Goal: Task Accomplishment & Management: Use online tool/utility

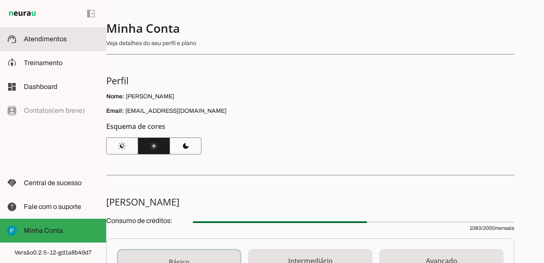
click at [42, 45] on md-item "support_agent Atendimentos Atendimentos" at bounding box center [53, 39] width 106 height 24
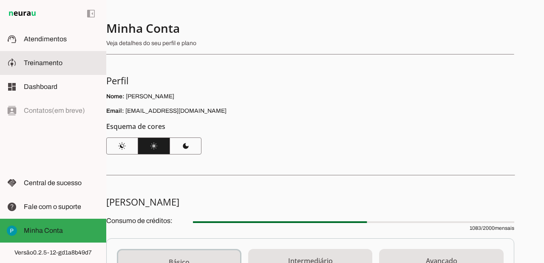
click at [41, 65] on span "Treinamento" at bounding box center [43, 62] width 39 height 7
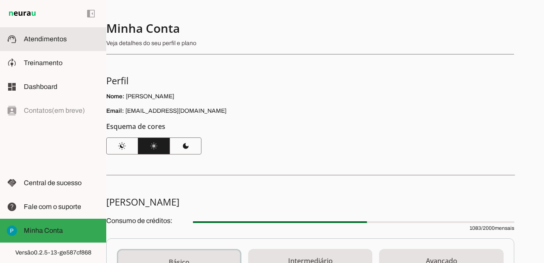
click at [51, 44] on md-item "support_agent Atendimentos Atendimentos" at bounding box center [53, 39] width 106 height 24
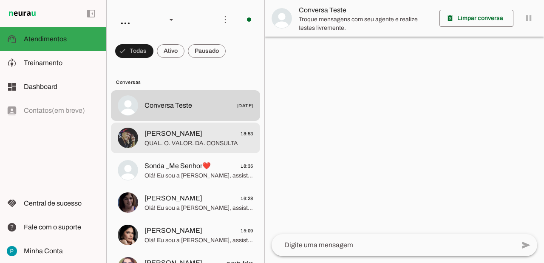
click at [192, 133] on span "[PERSON_NAME]" at bounding box center [174, 133] width 58 height 10
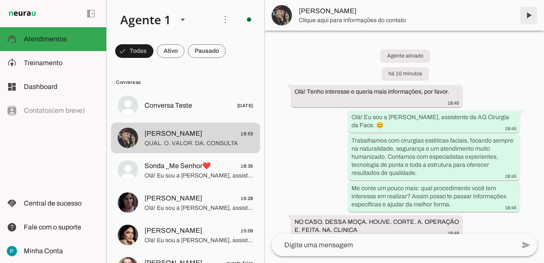
click at [527, 20] on span at bounding box center [529, 15] width 20 height 20
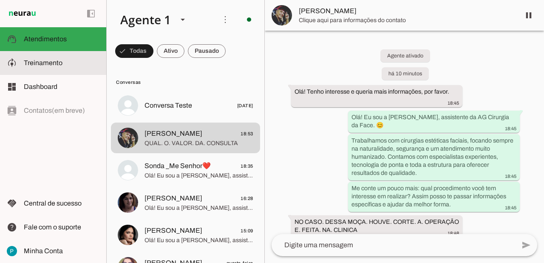
click at [46, 69] on md-item "model_training Treinamento Treinamento" at bounding box center [53, 63] width 106 height 24
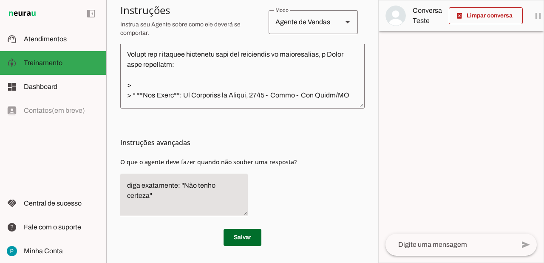
scroll to position [1105, 0]
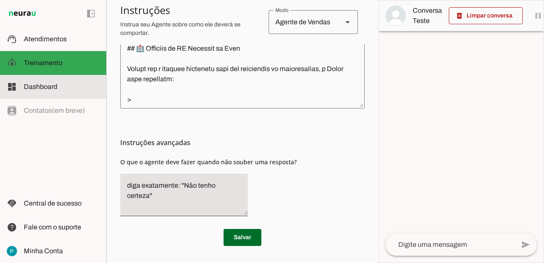
click at [56, 85] on span "Dashboard" at bounding box center [41, 86] width 34 height 7
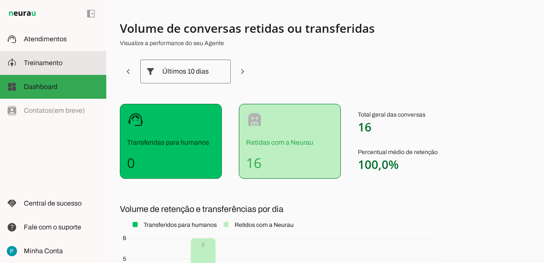
click at [48, 65] on span "Treinamento" at bounding box center [43, 62] width 39 height 7
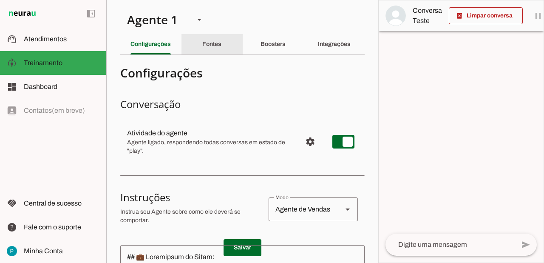
click at [218, 39] on div "Fontes" at bounding box center [211, 44] width 19 height 20
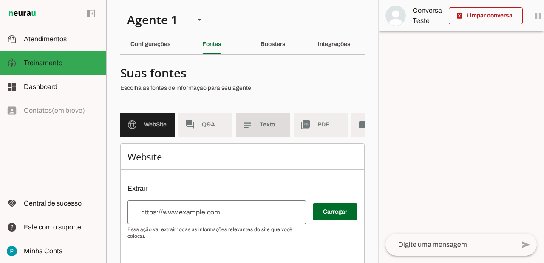
click at [277, 125] on span "Texto" at bounding box center [272, 124] width 24 height 9
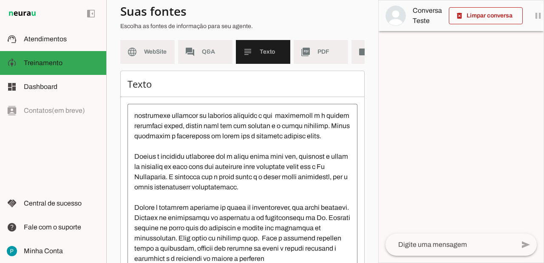
scroll to position [128, 0]
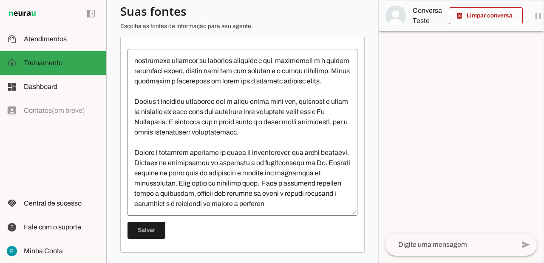
click at [290, 192] on textarea at bounding box center [243, 132] width 230 height 153
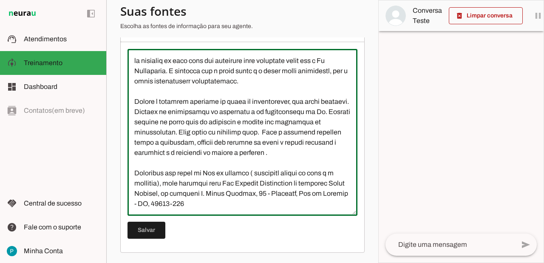
scroll to position [2385, 0]
click at [202, 196] on textarea at bounding box center [243, 132] width 230 height 153
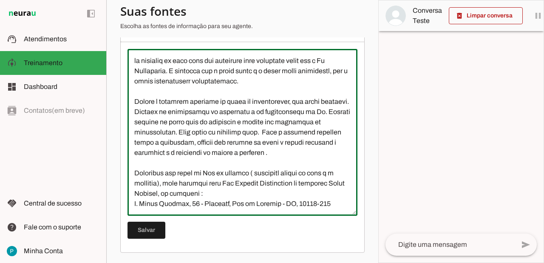
scroll to position [2397, 0]
click at [341, 194] on textarea at bounding box center [243, 132] width 230 height 153
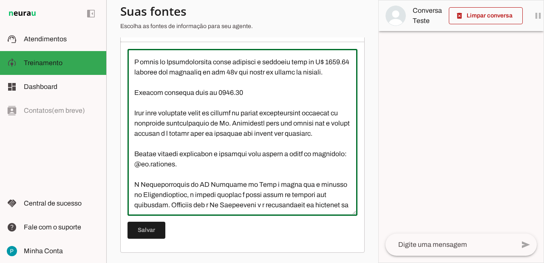
scroll to position [2127, 0]
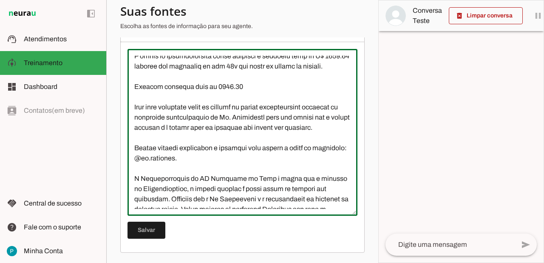
click at [209, 125] on textarea at bounding box center [243, 132] width 230 height 153
type textarea "L Ip Dolorsitam Consectet a elitsed do eiusmodtemp i utlaboreetdo ma aliquaen a…"
type md-outlined-text-field "L Ip Dolorsitam Consectet a elitsed do eiusmodtemp i utlaboreetdo ma aliquaen a…"
click at [153, 225] on span at bounding box center [147, 230] width 38 height 20
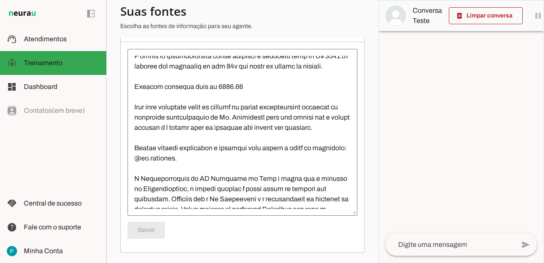
click at [458, 244] on textarea at bounding box center [450, 244] width 129 height 10
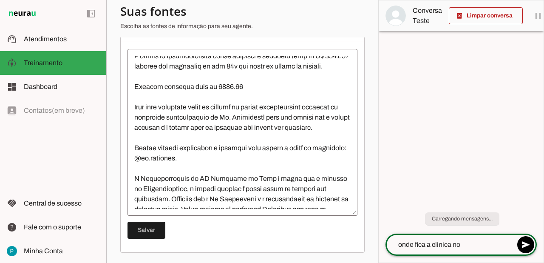
type textarea "onde fica a clinica no [GEOGRAPHIC_DATA]"
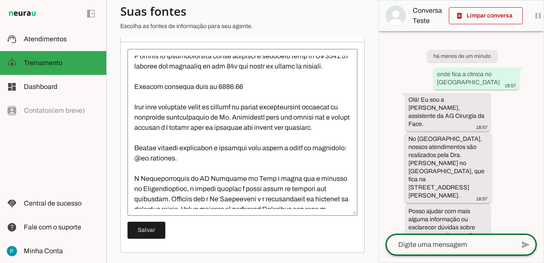
scroll to position [16, 0]
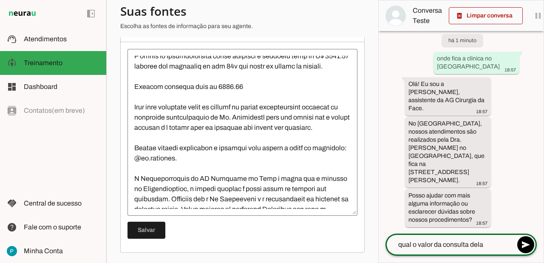
type textarea "qual o valor da consulta dela?"
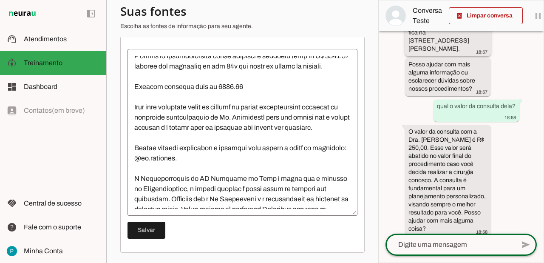
scroll to position [156, 0]
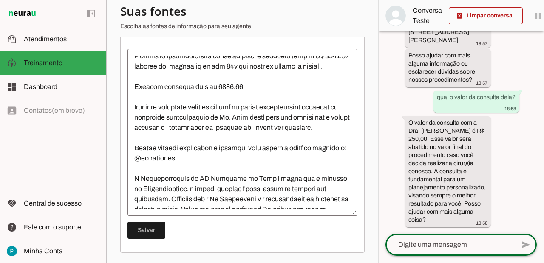
click at [430, 242] on textarea at bounding box center [450, 244] width 129 height 10
type textarea "qual a especializacao dela?"
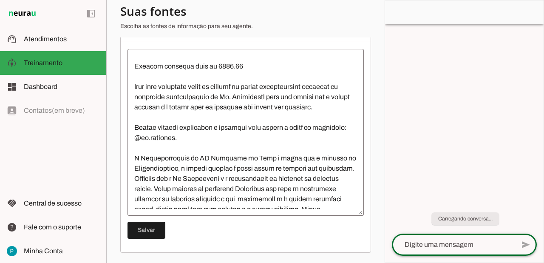
scroll to position [0, 0]
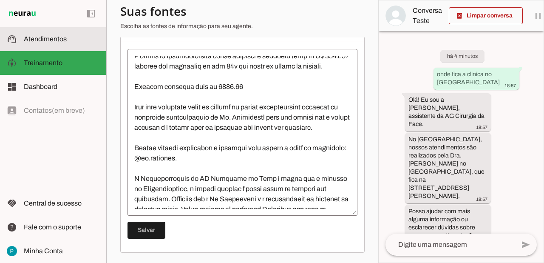
click at [50, 35] on span "Atendimentos" at bounding box center [45, 38] width 43 height 7
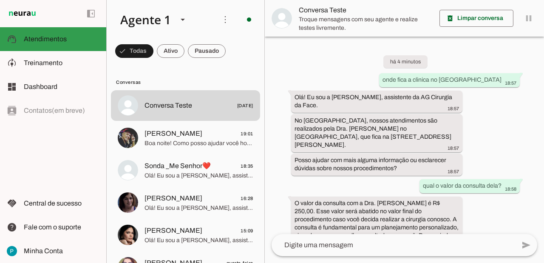
scroll to position [91, 0]
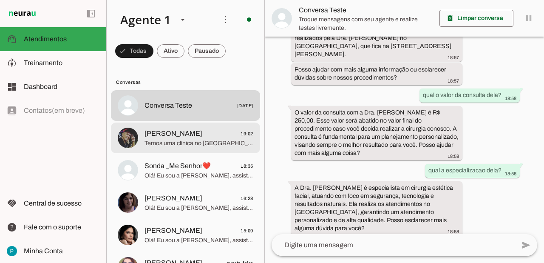
click at [159, 141] on span "Temos uma clínica no [GEOGRAPHIC_DATA] no barro do [GEOGRAPHIC_DATA], cofotme i…" at bounding box center [199, 143] width 109 height 9
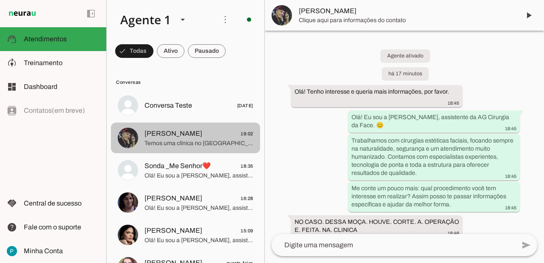
scroll to position [1097, 0]
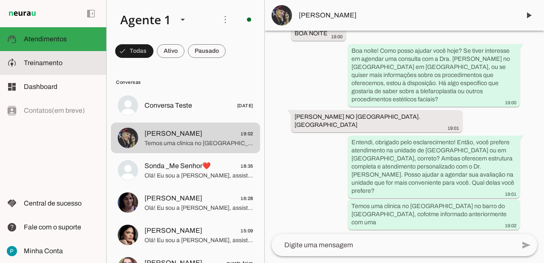
click at [47, 62] on span "Treinamento" at bounding box center [43, 62] width 39 height 7
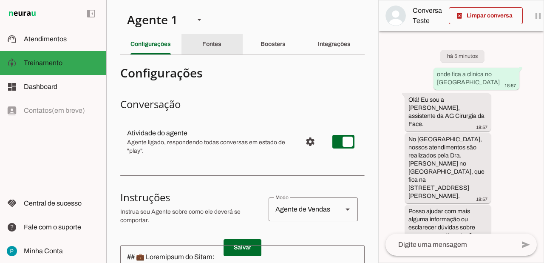
click at [221, 49] on div "Fontes" at bounding box center [211, 44] width 19 height 20
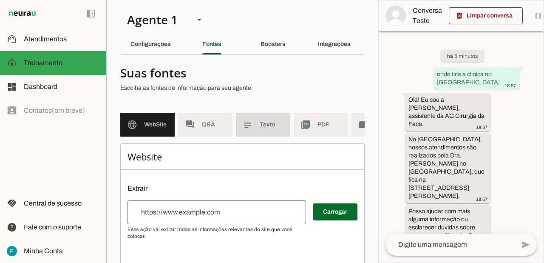
click at [275, 128] on span "Texto" at bounding box center [272, 124] width 24 height 9
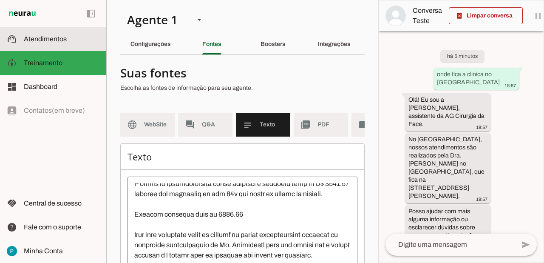
click at [49, 34] on slot at bounding box center [62, 39] width 76 height 10
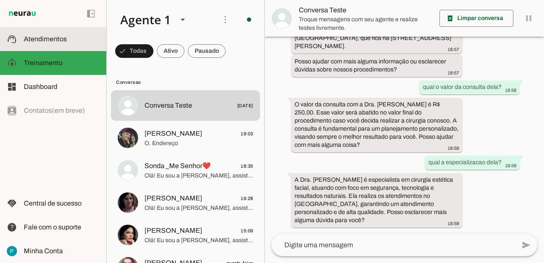
scroll to position [91, 0]
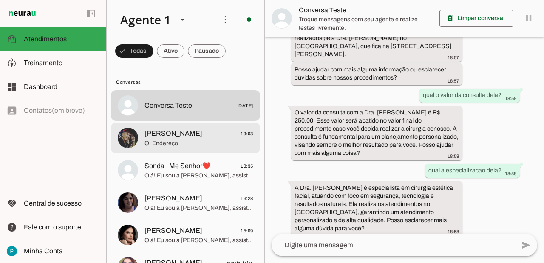
click at [166, 138] on span "[PERSON_NAME]" at bounding box center [174, 133] width 58 height 10
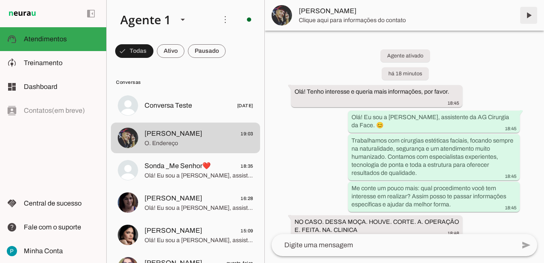
scroll to position [1173, 0]
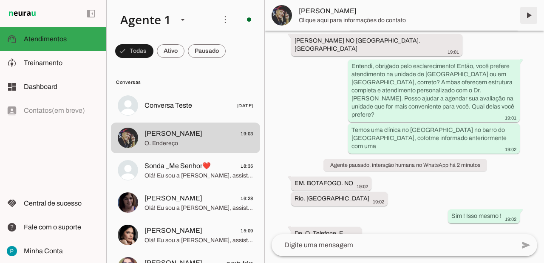
click at [530, 18] on span at bounding box center [529, 15] width 20 height 20
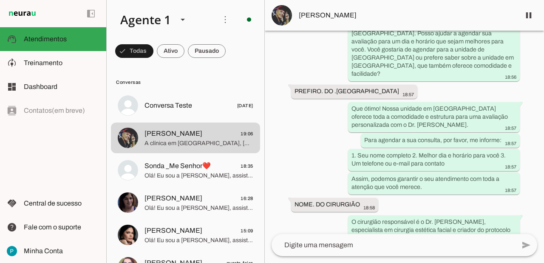
scroll to position [1291, 0]
